Goal: Task Accomplishment & Management: Manage account settings

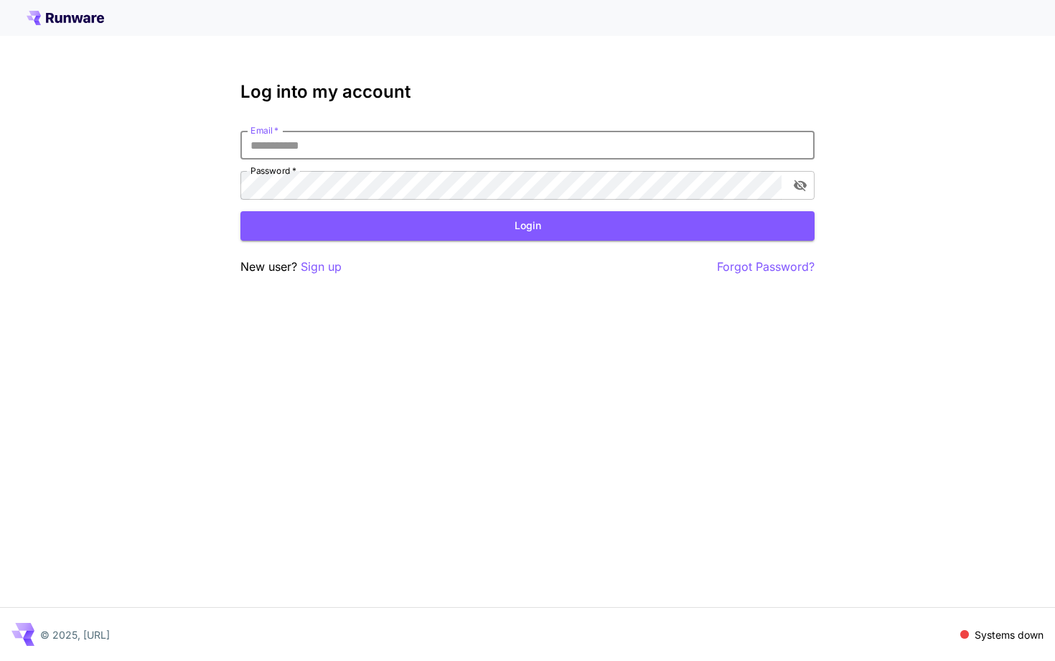
type input "**********"
click at [528, 225] on button "Login" at bounding box center [528, 225] width 574 height 29
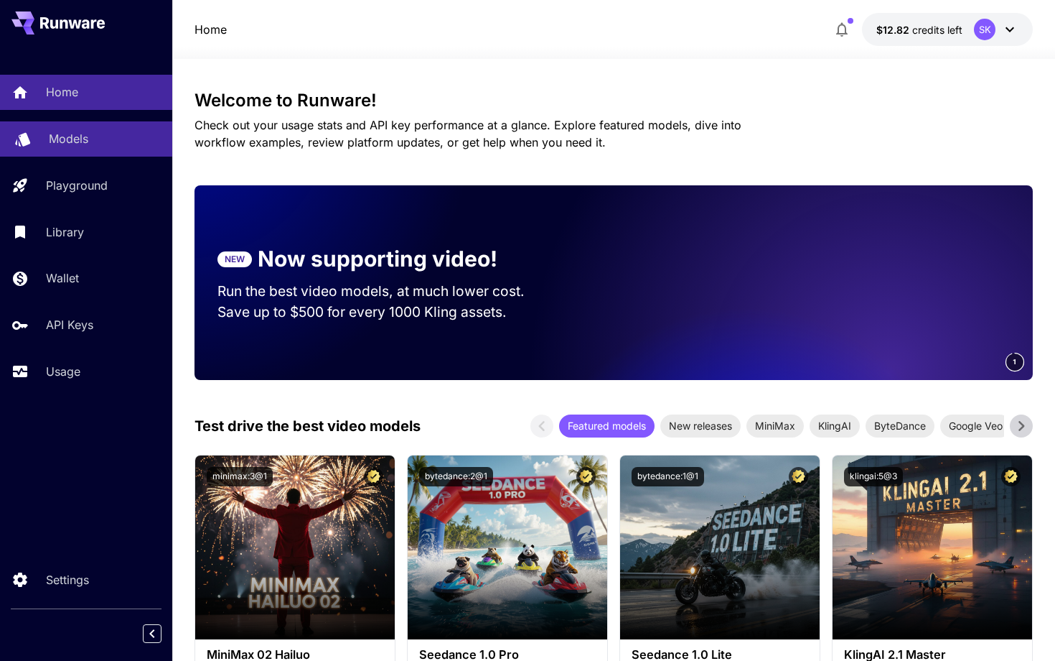
click at [52, 141] on p "Models" at bounding box center [68, 138] width 39 height 17
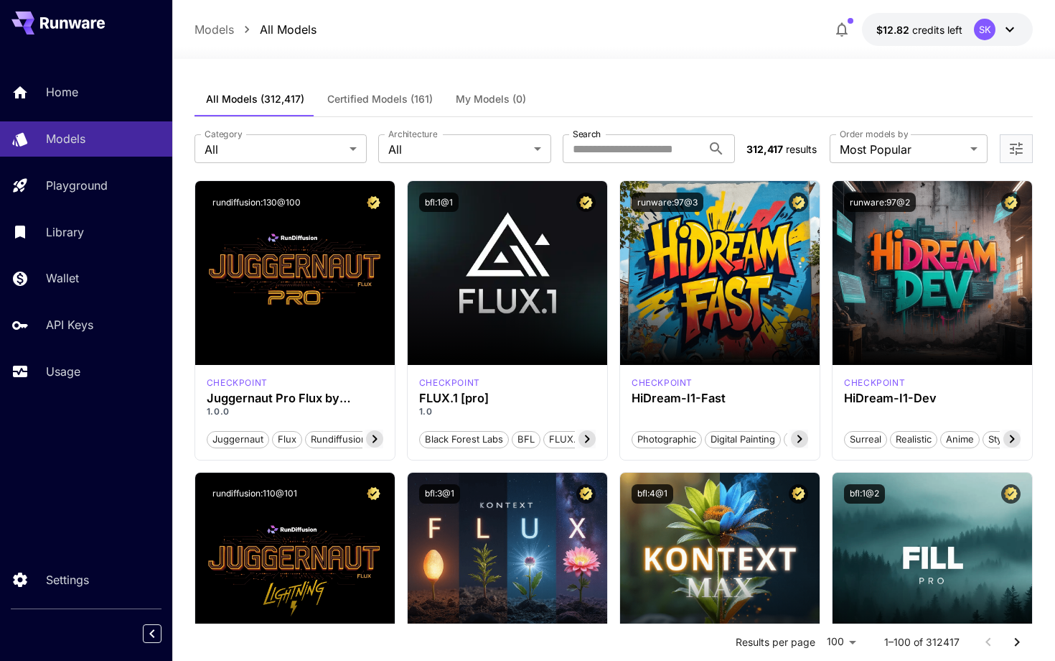
click at [1009, 32] on icon at bounding box center [1010, 29] width 17 height 17
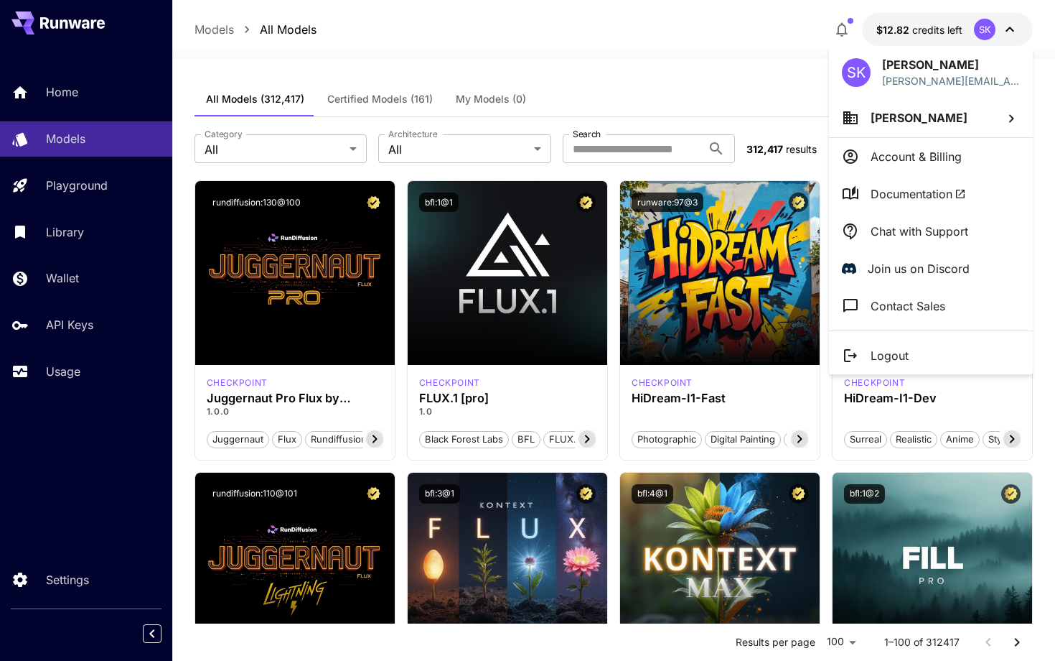
click at [67, 235] on div at bounding box center [527, 330] width 1055 height 661
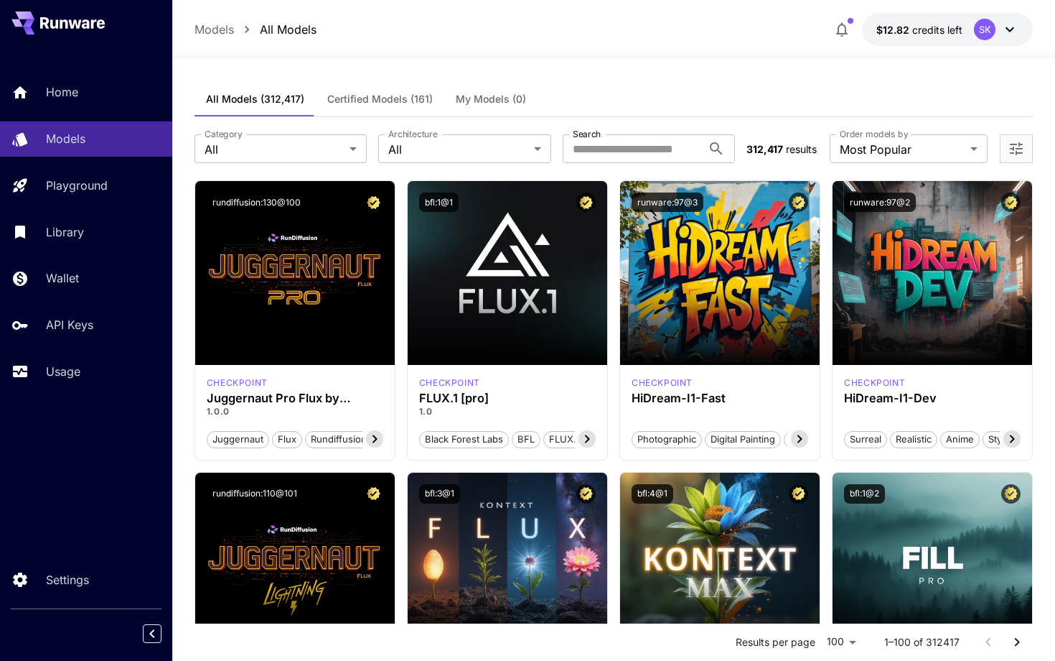
click at [67, 233] on p "Library" at bounding box center [65, 231] width 38 height 17
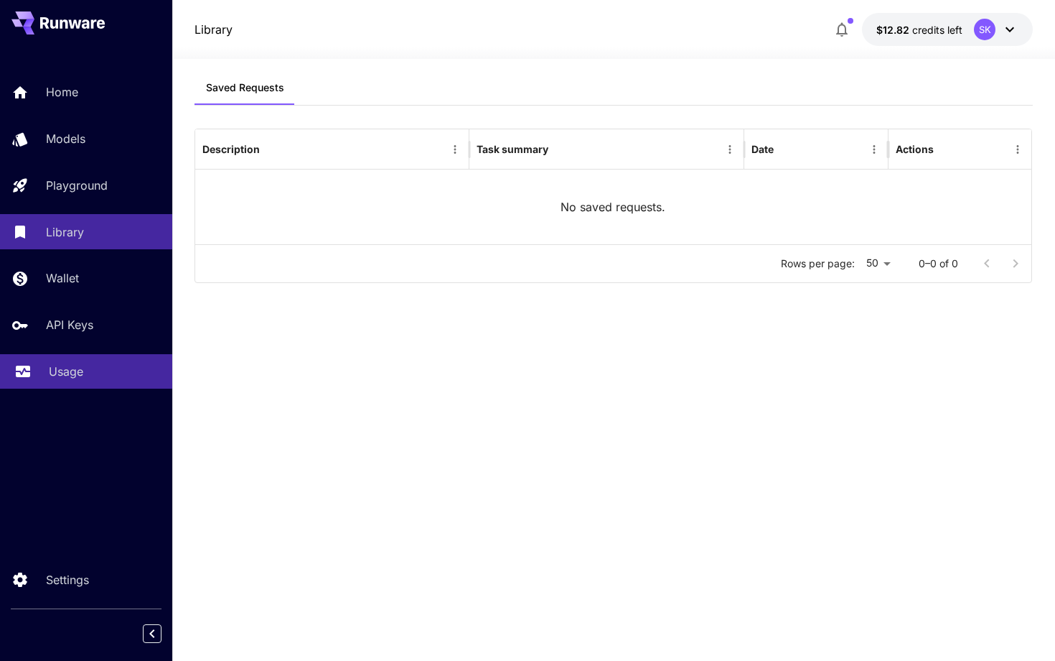
click at [50, 364] on p "Usage" at bounding box center [66, 371] width 34 height 17
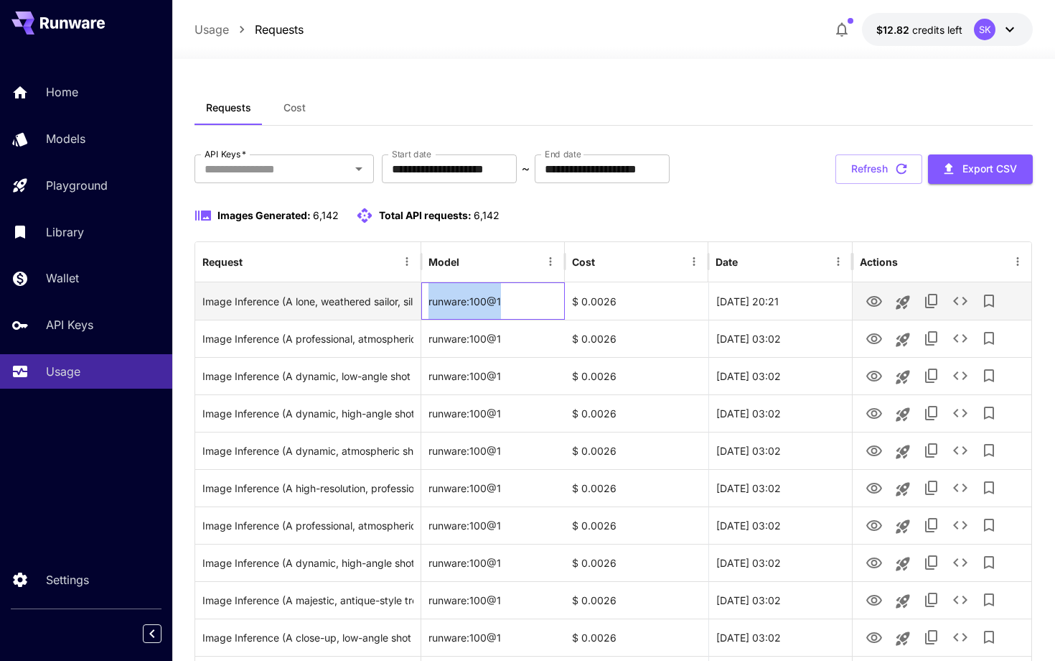
drag, startPoint x: 510, startPoint y: 301, endPoint x: 429, endPoint y: 301, distance: 81.1
click at [429, 301] on div "runware:100@1" at bounding box center [493, 300] width 144 height 37
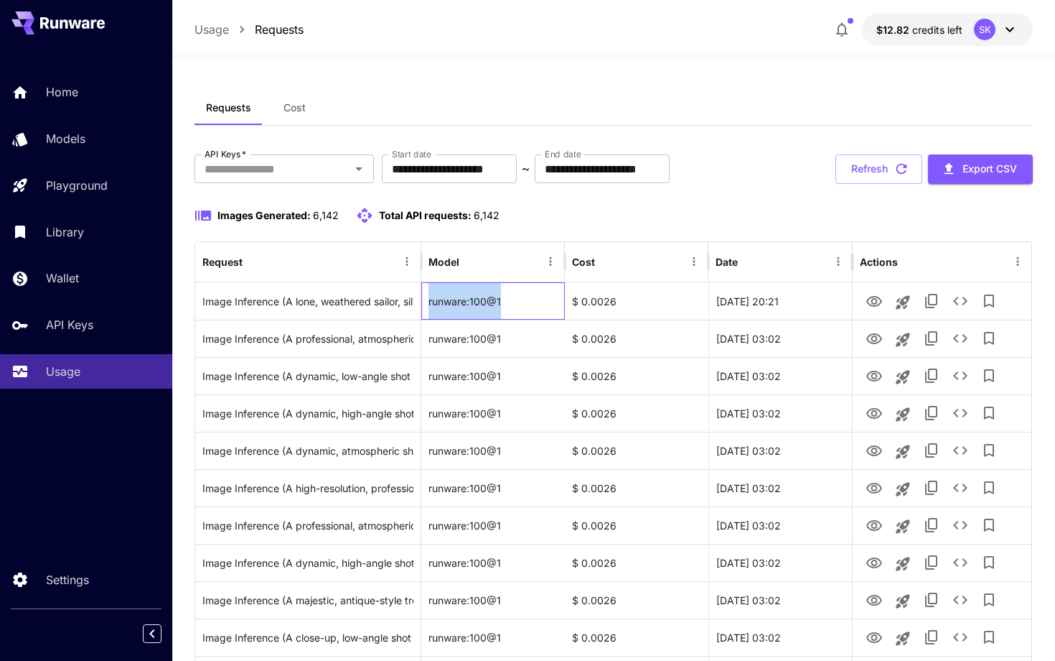
copy div "runware:100@1"
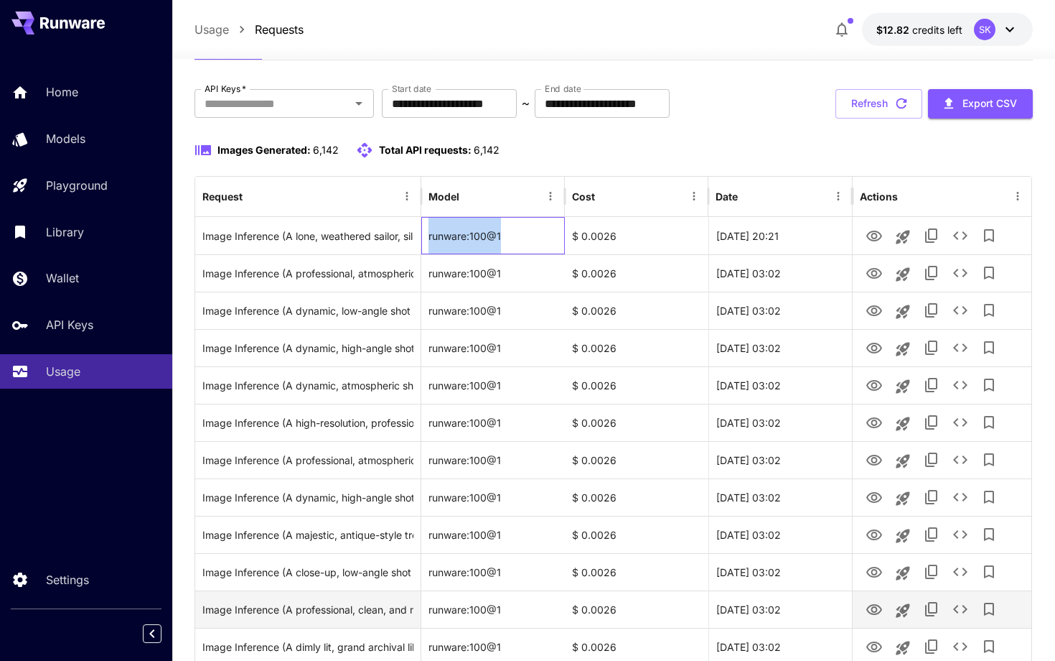
scroll to position [35, 0]
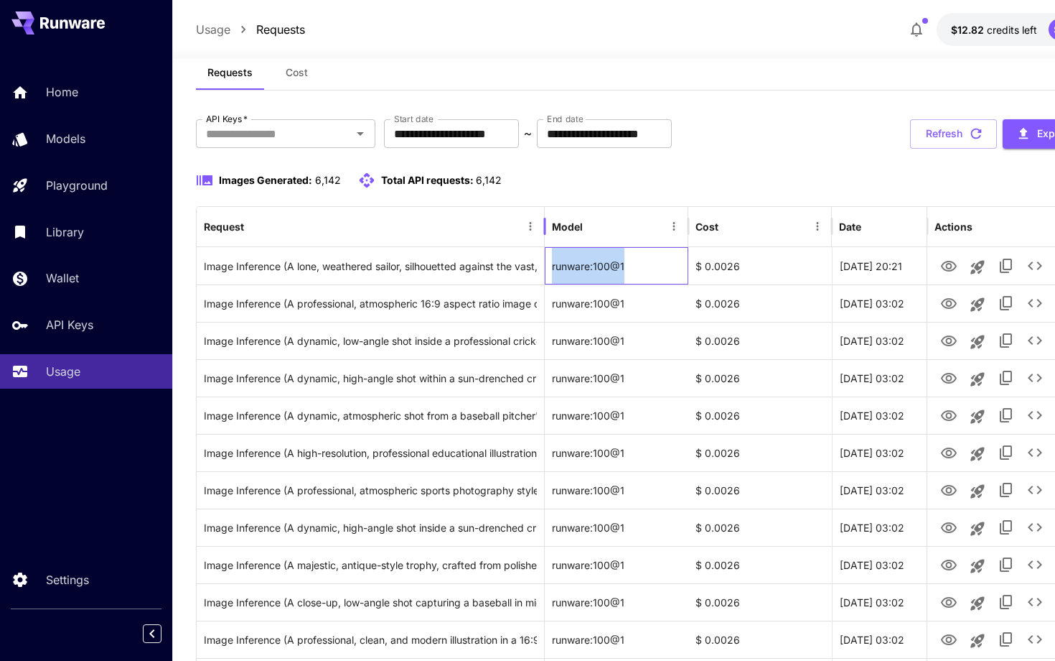
drag, startPoint x: 419, startPoint y: 223, endPoint x: 542, endPoint y: 213, distance: 123.2
click at [542, 213] on div at bounding box center [544, 226] width 7 height 40
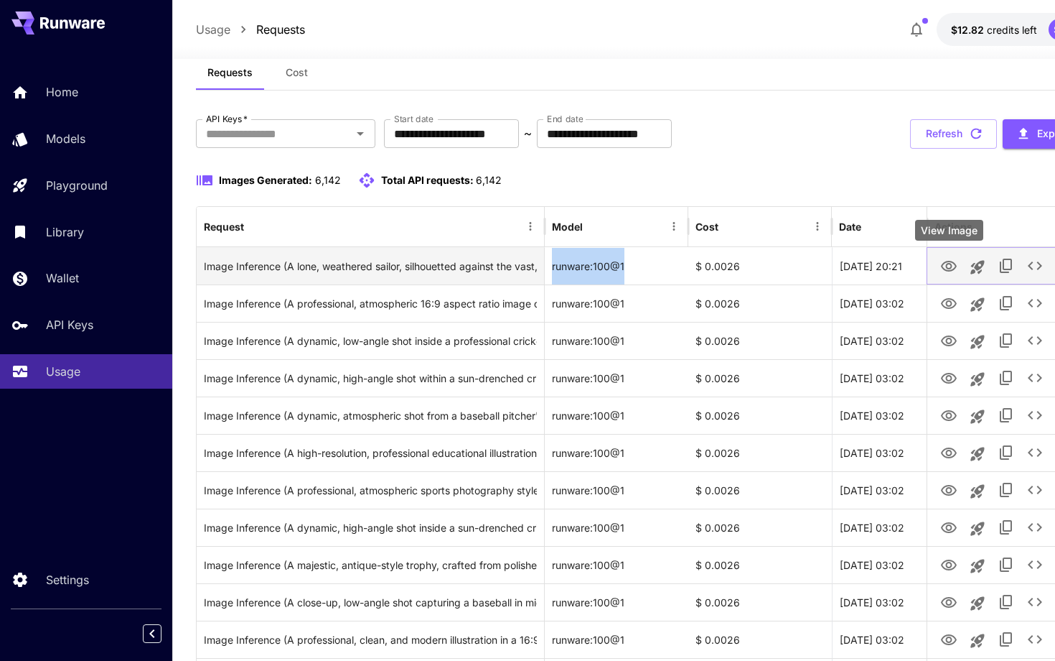
click at [949, 263] on icon "View Image" at bounding box center [949, 266] width 16 height 11
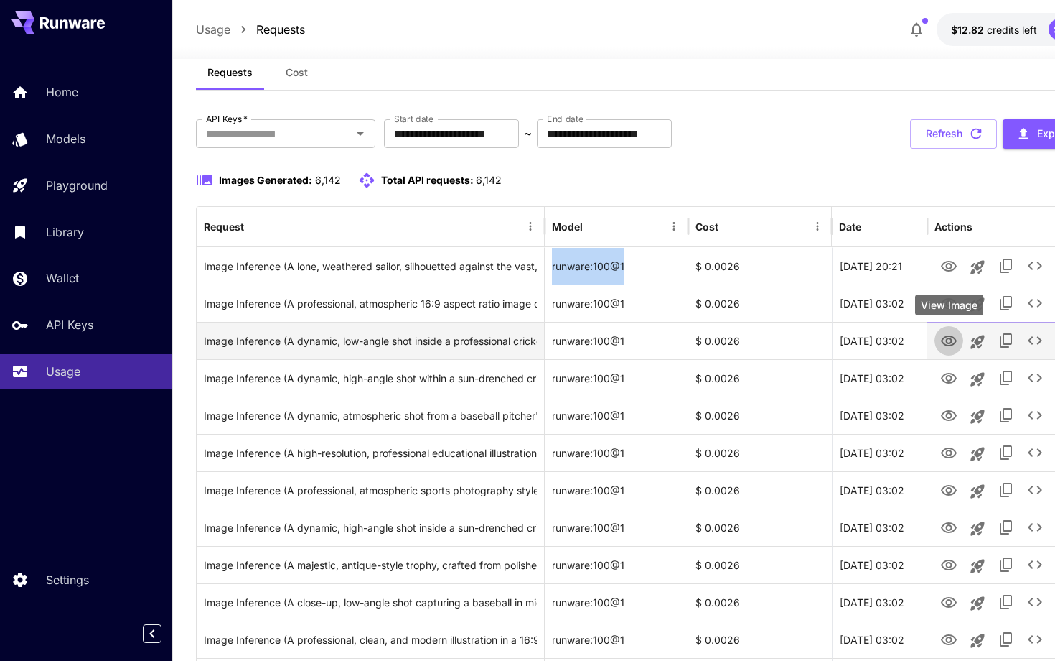
click at [951, 342] on icon "View Image" at bounding box center [949, 340] width 16 height 11
